Goal: Task Accomplishment & Management: Manage account settings

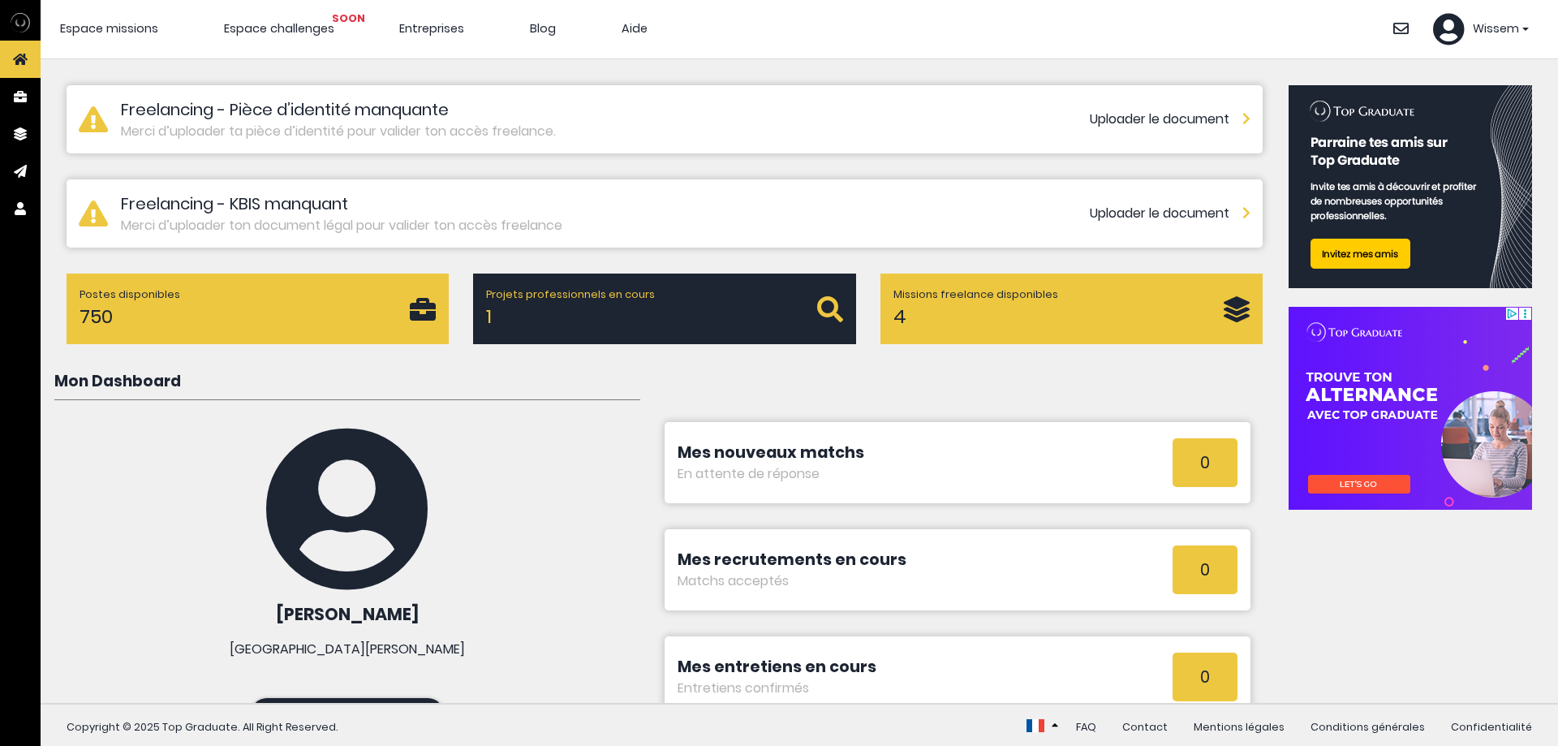
click at [118, 27] on span "Espace missions" at bounding box center [109, 28] width 98 height 16
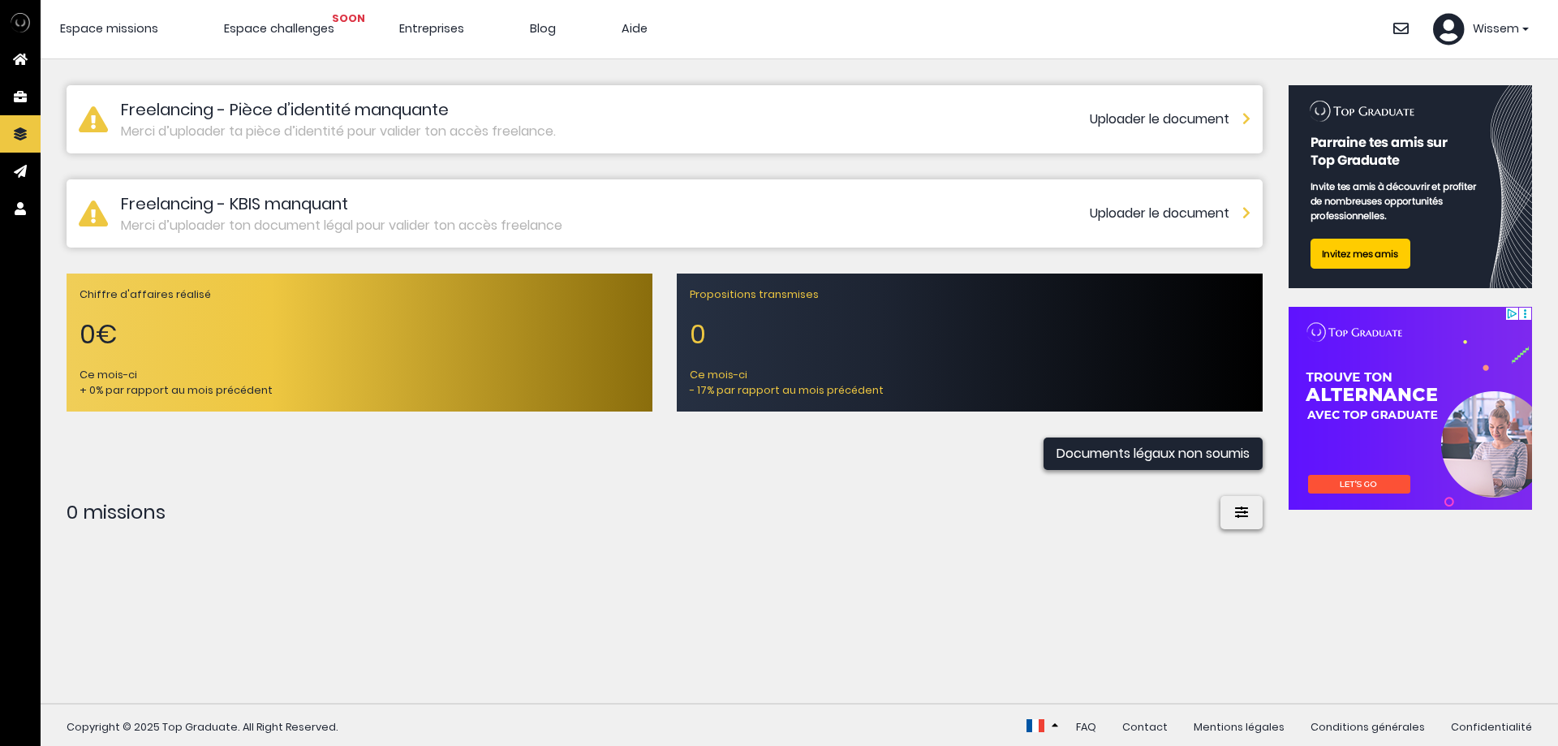
click at [424, 32] on span "Entreprises" at bounding box center [431, 28] width 65 height 16
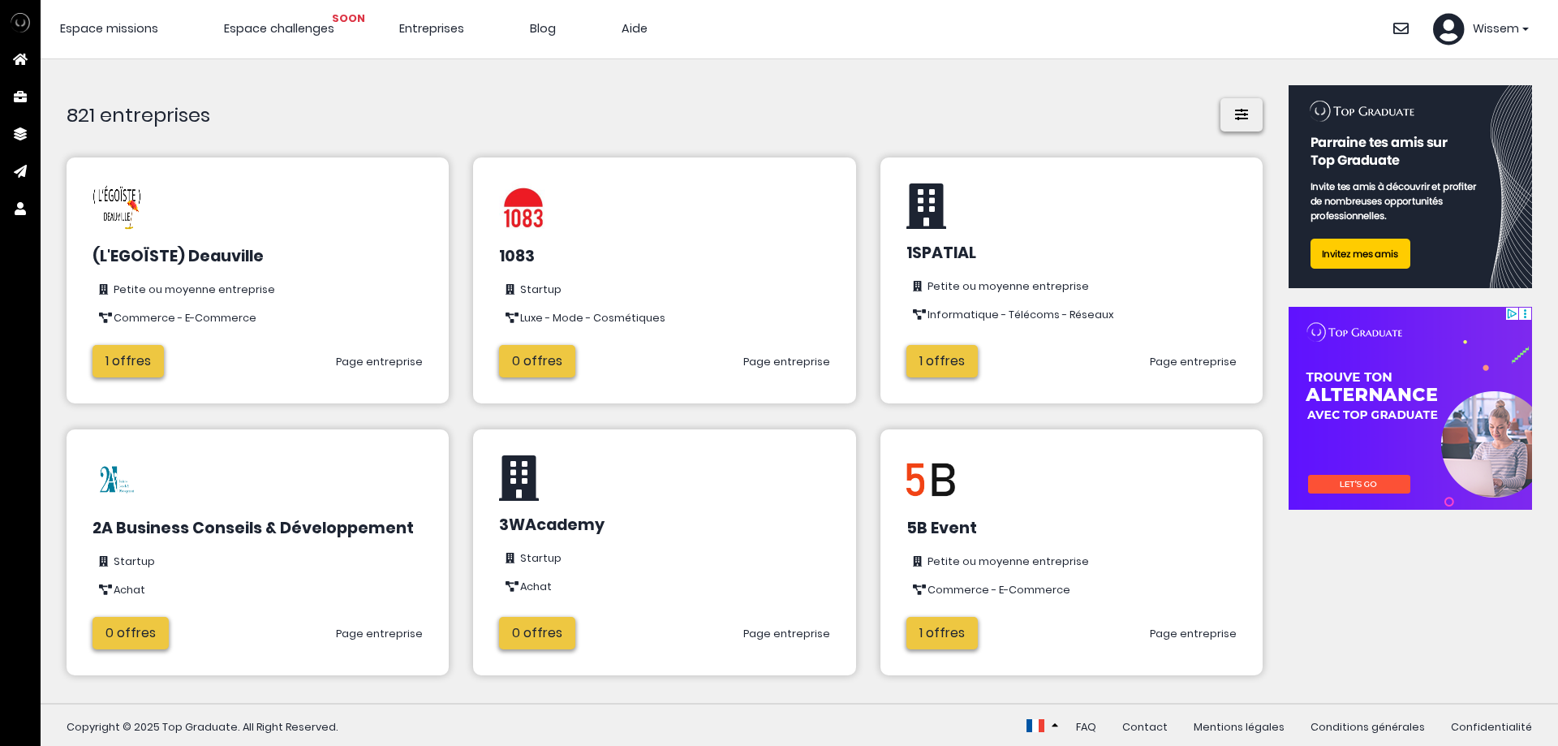
click at [932, 364] on link "1 offres" at bounding box center [941, 361] width 71 height 32
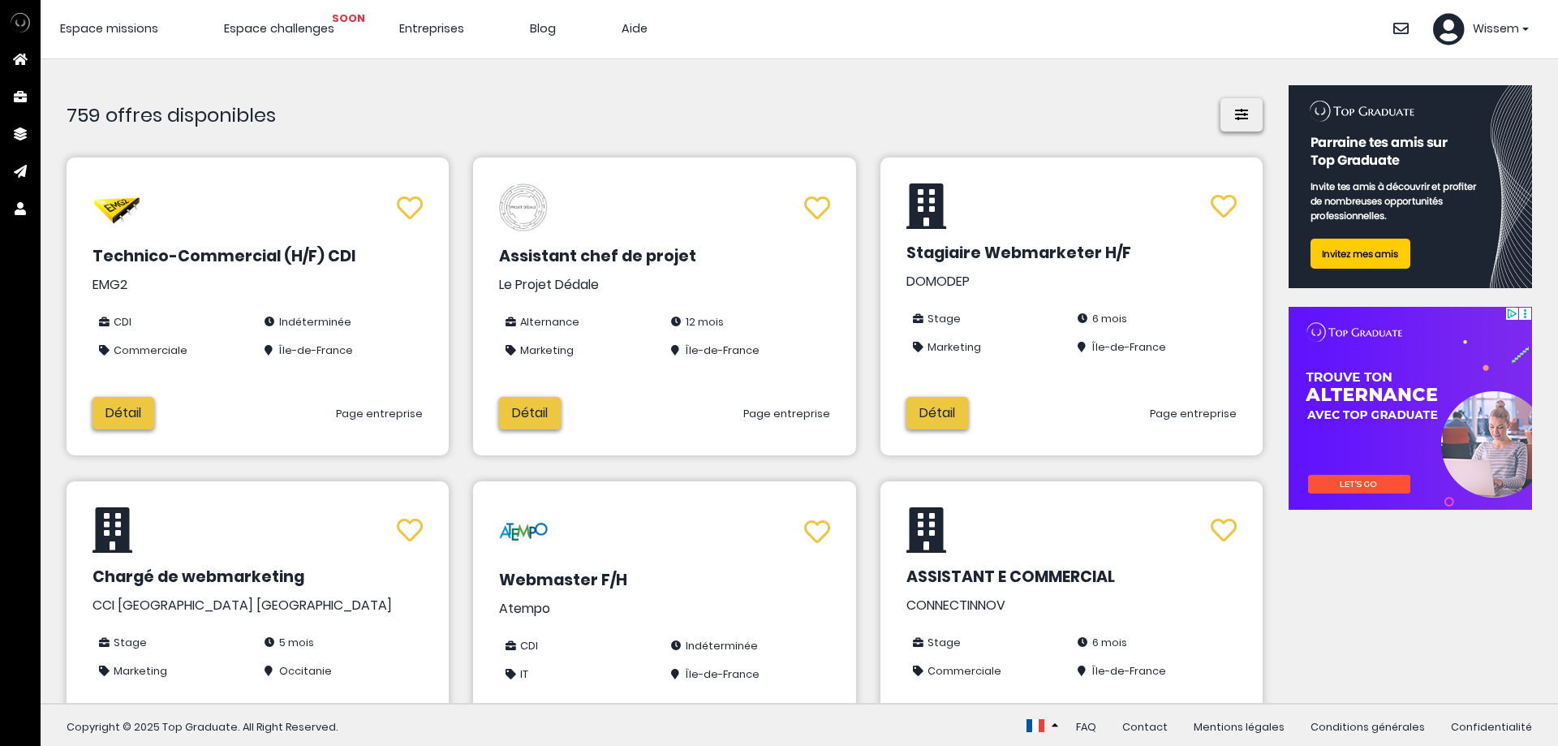
click at [1396, 401] on img at bounding box center [1410, 408] width 243 height 203
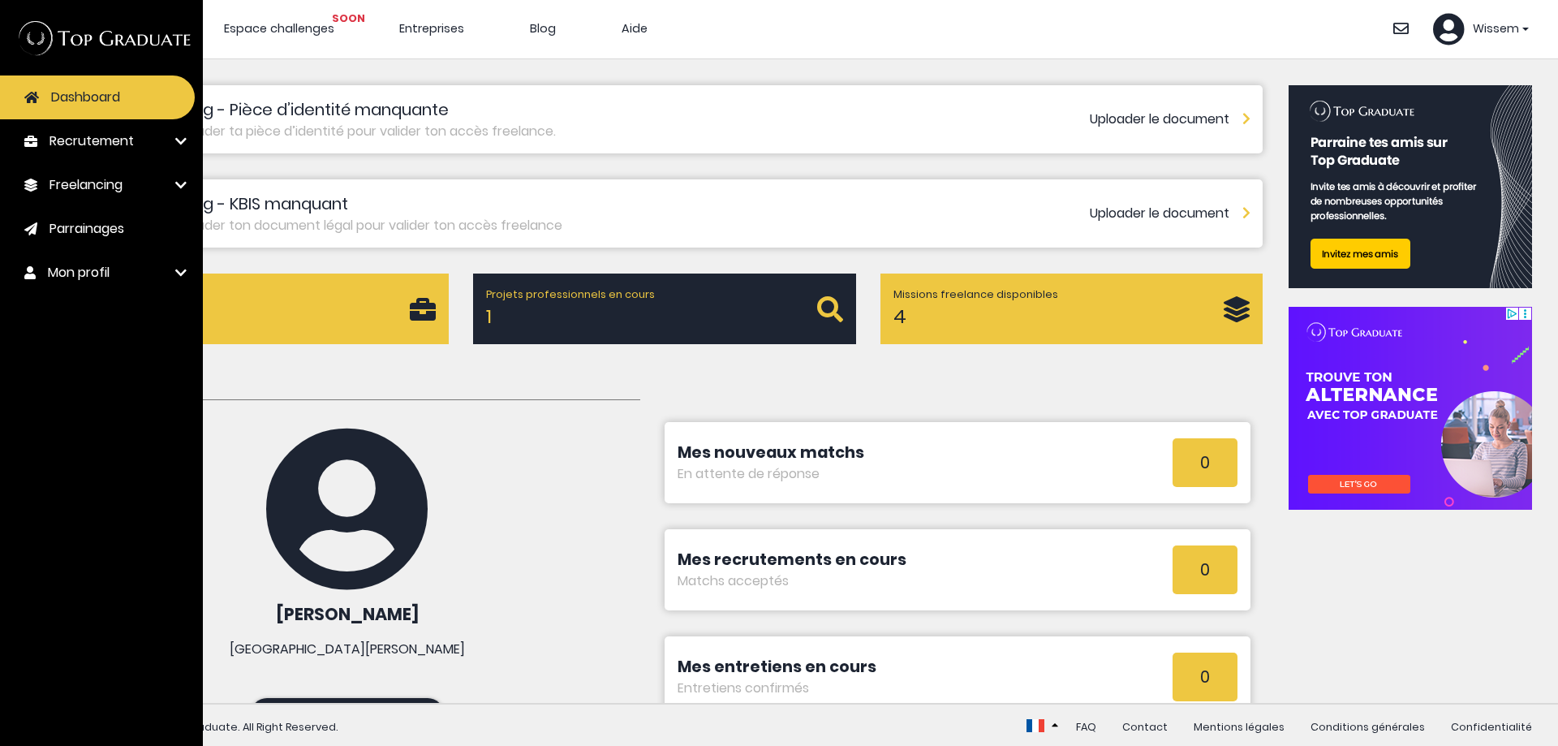
click at [139, 285] on link "Mon profil" at bounding box center [97, 273] width 195 height 44
click at [118, 310] on span "Modifier mon CV" at bounding box center [94, 310] width 90 height 15
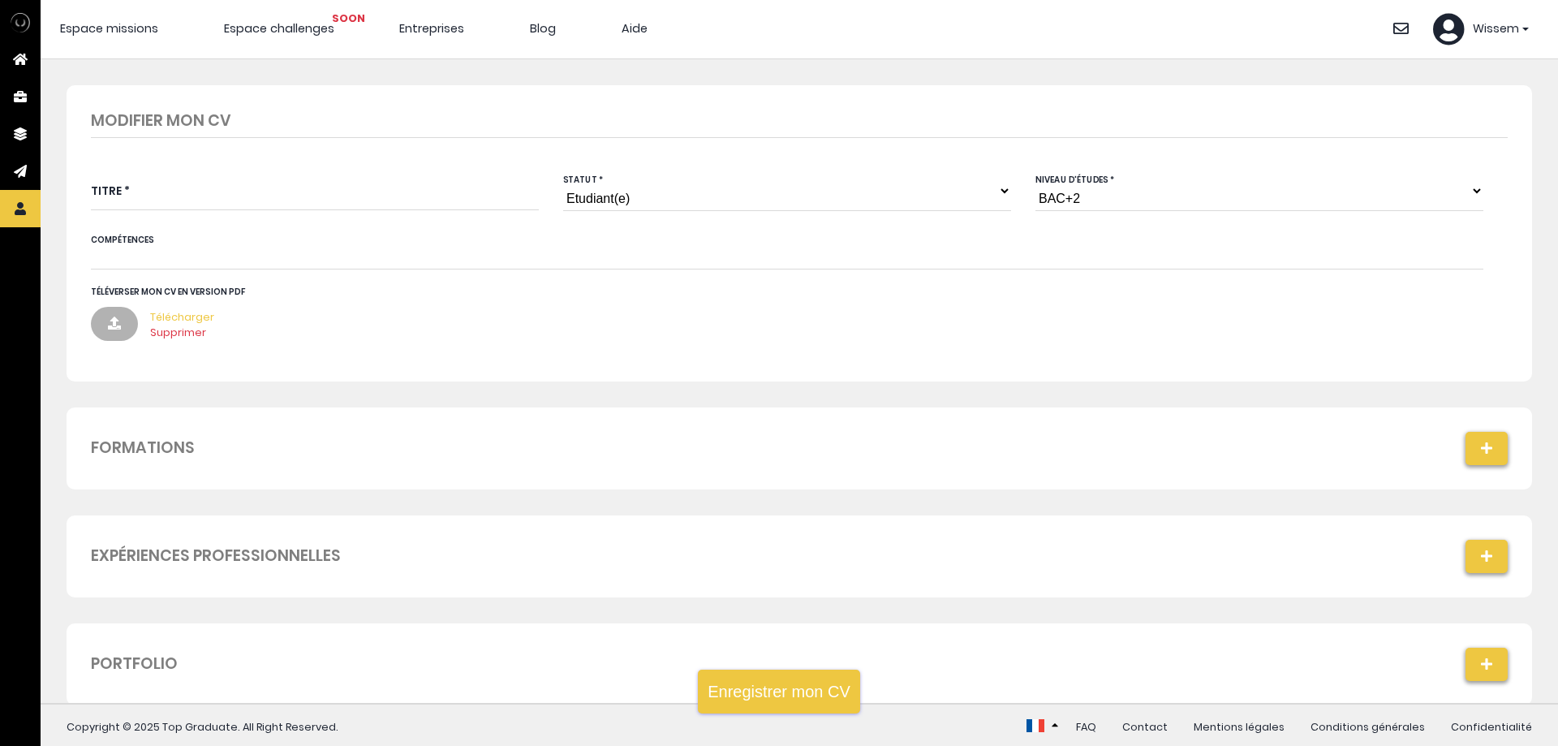
click at [1110, 206] on select "Niveau d'études BAC+6 BAC+5 BAC+4 BAC+3 BAC+2 BAC+1" at bounding box center [1259, 190] width 448 height 41
select select "1"
click at [1035, 170] on select "Niveau d'études BAC+6 BAC+5 BAC+4 BAC+3 BAC+2 BAC+1" at bounding box center [1259, 190] width 448 height 41
click at [137, 258] on input "false" at bounding box center [163, 257] width 144 height 19
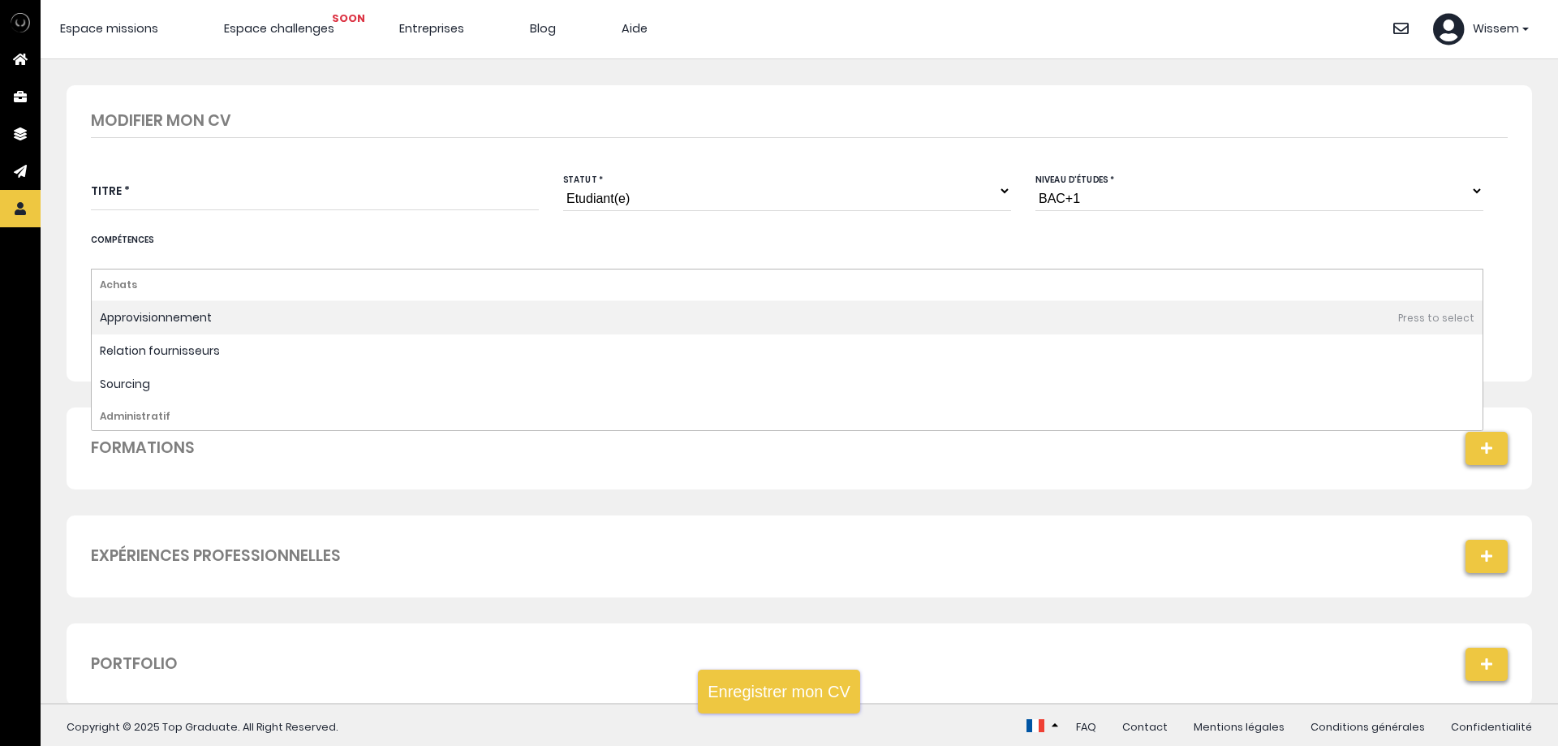
click at [333, 255] on div at bounding box center [787, 259] width 1393 height 22
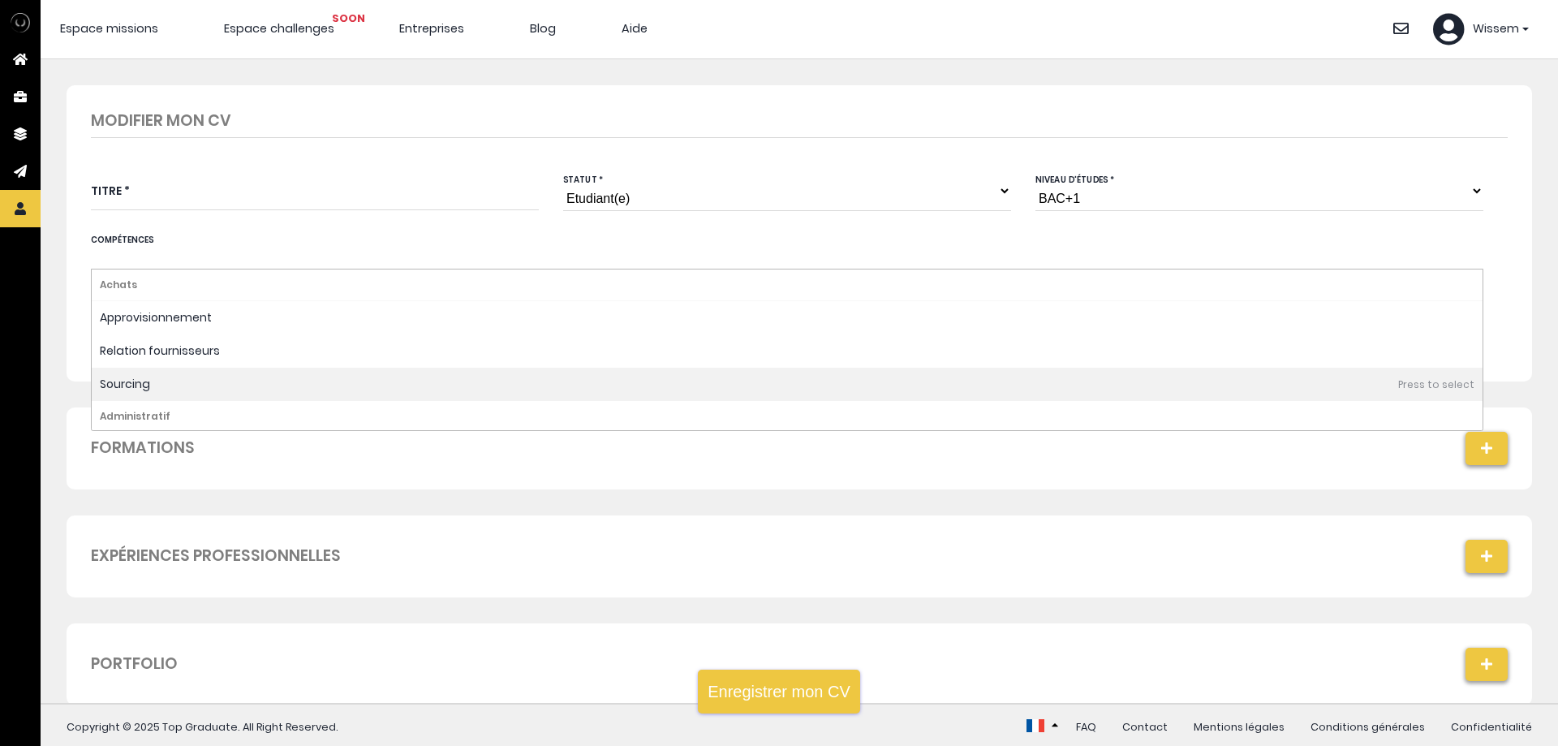
click at [309, 465] on div "Formations" at bounding box center [800, 448] width 1466 height 82
click at [192, 456] on h1 "Formations" at bounding box center [799, 448] width 1417 height 33
